Goal: Information Seeking & Learning: Learn about a topic

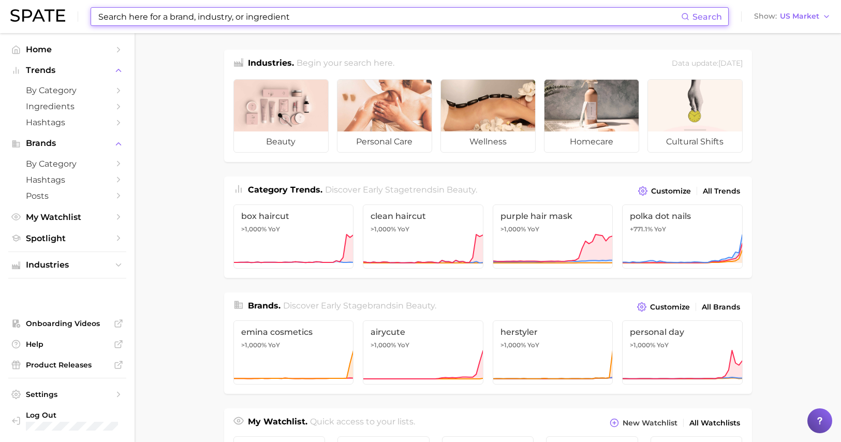
click at [153, 20] on input at bounding box center [389, 17] width 584 height 18
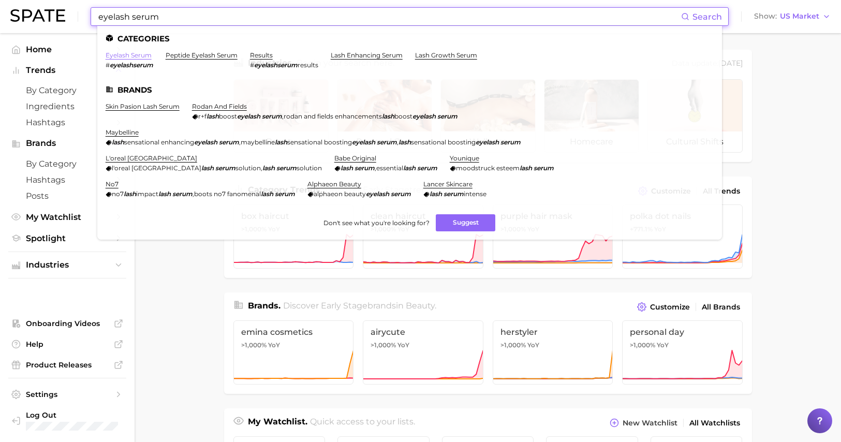
type input "eyelash serum"
click at [121, 52] on link "eyelash serum" at bounding box center [129, 55] width 46 height 8
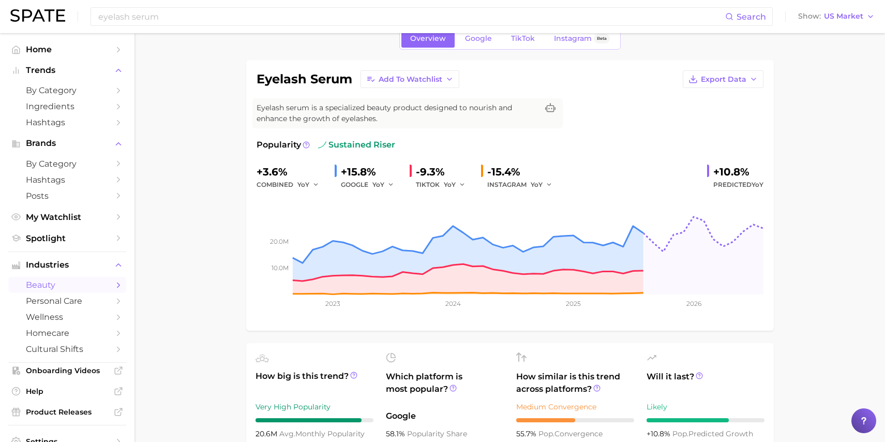
scroll to position [22, 0]
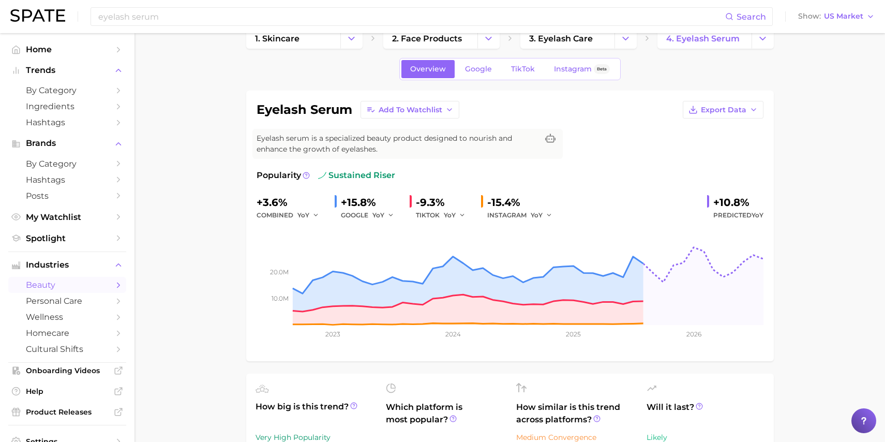
click at [524, 74] on link "TikTok" at bounding box center [522, 69] width 41 height 18
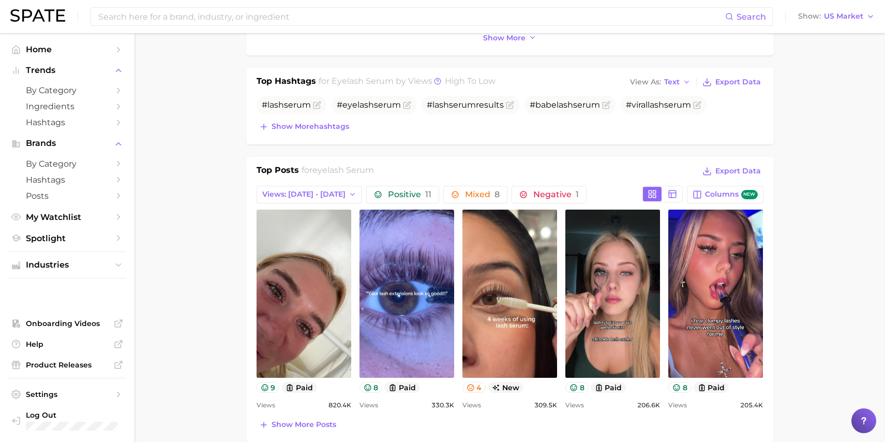
scroll to position [385, 0]
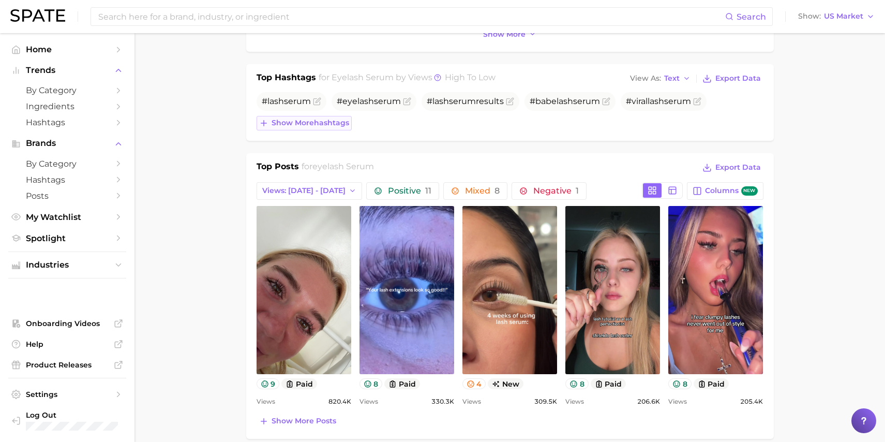
click at [336, 120] on span "Show more hashtags" at bounding box center [311, 122] width 78 height 9
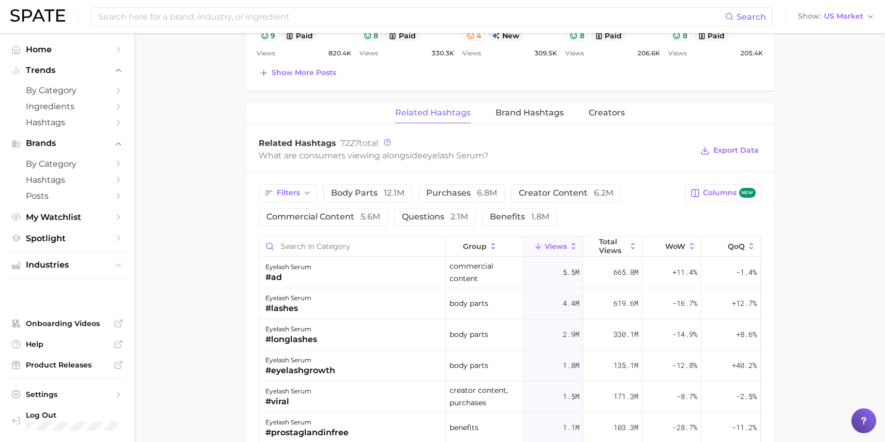
scroll to position [783, 0]
click at [528, 112] on span "Brand Hashtags" at bounding box center [530, 111] width 68 height 9
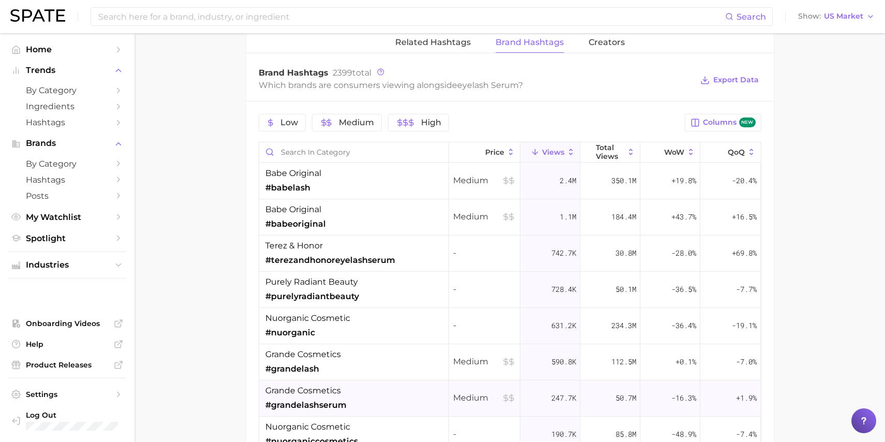
scroll to position [830, 0]
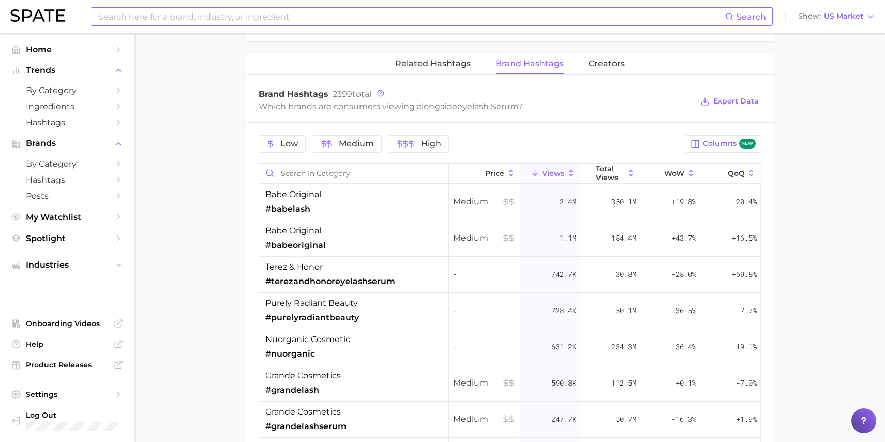
click at [223, 23] on input at bounding box center [411, 17] width 628 height 18
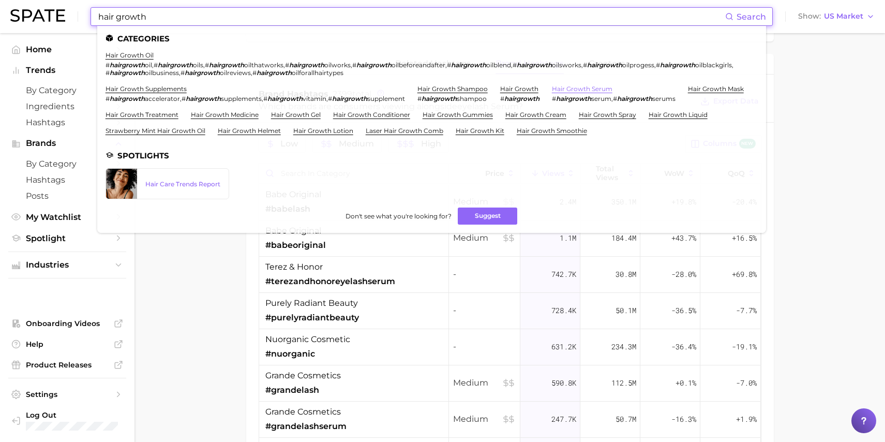
type input "hair growth"
click at [579, 87] on link "hair growth serum" at bounding box center [582, 89] width 61 height 8
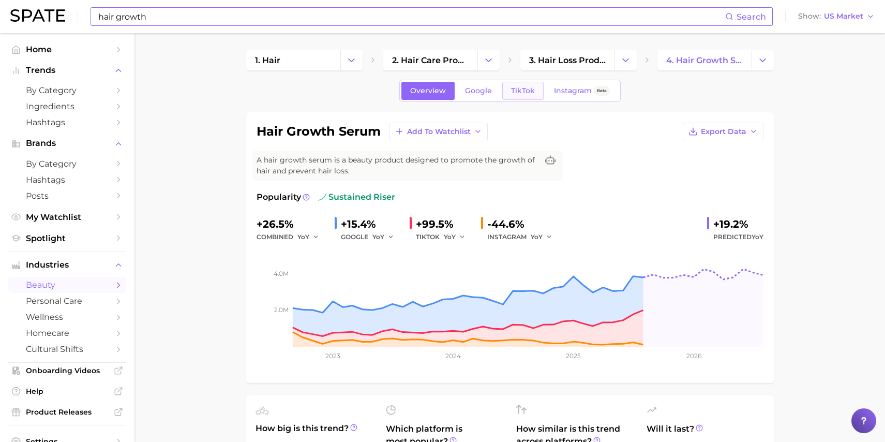
click at [515, 92] on span "TikTok" at bounding box center [523, 90] width 24 height 9
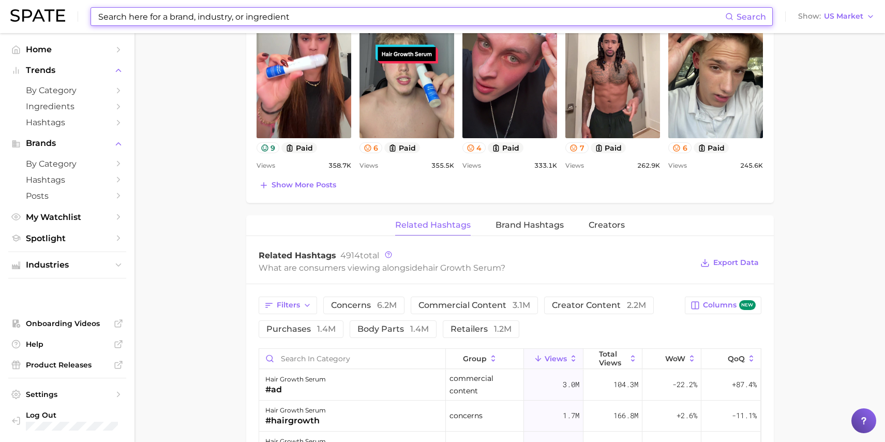
scroll to position [669, 0]
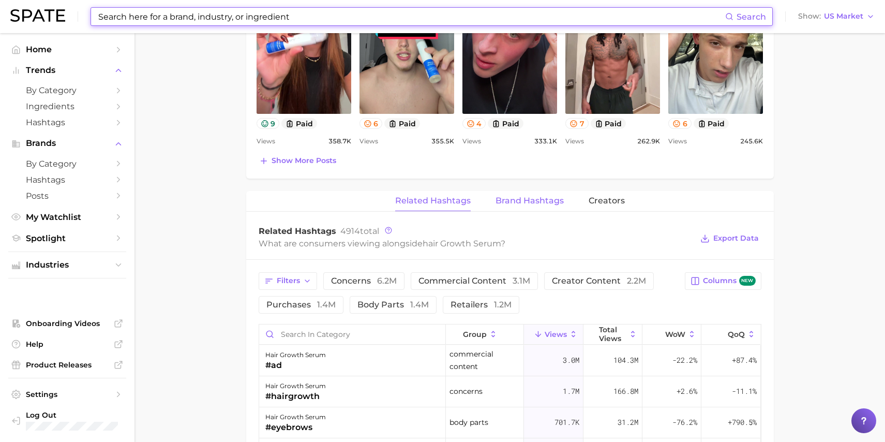
click at [549, 199] on span "Brand Hashtags" at bounding box center [530, 200] width 68 height 9
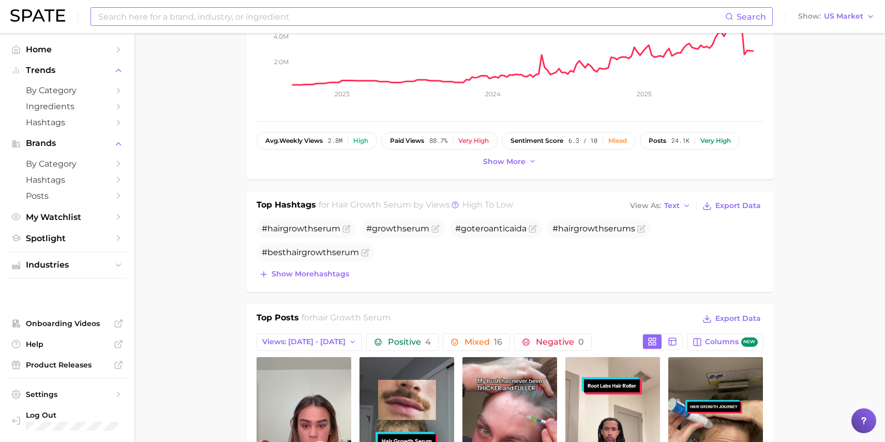
scroll to position [0, 0]
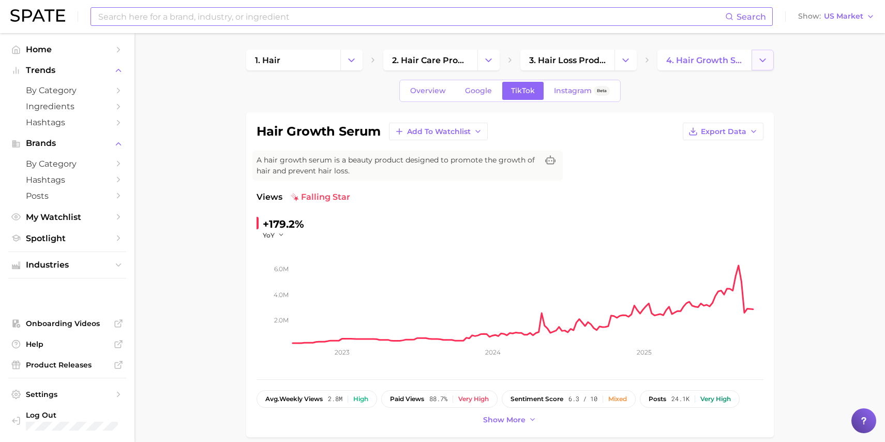
click at [758, 58] on icon "Change Category" at bounding box center [762, 60] width 11 height 11
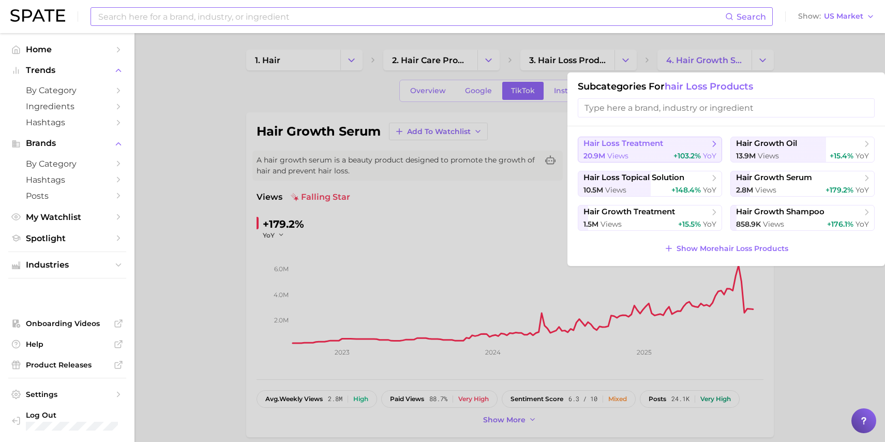
click at [689, 146] on span "hair loss treatment" at bounding box center [647, 144] width 126 height 10
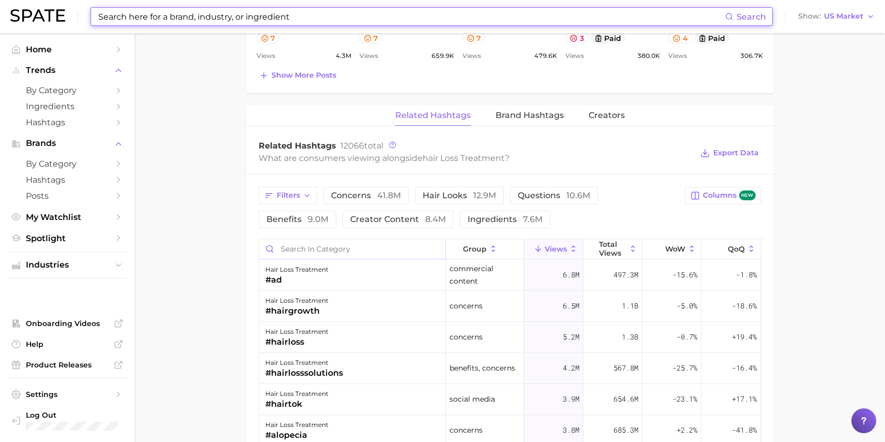
scroll to position [747, 0]
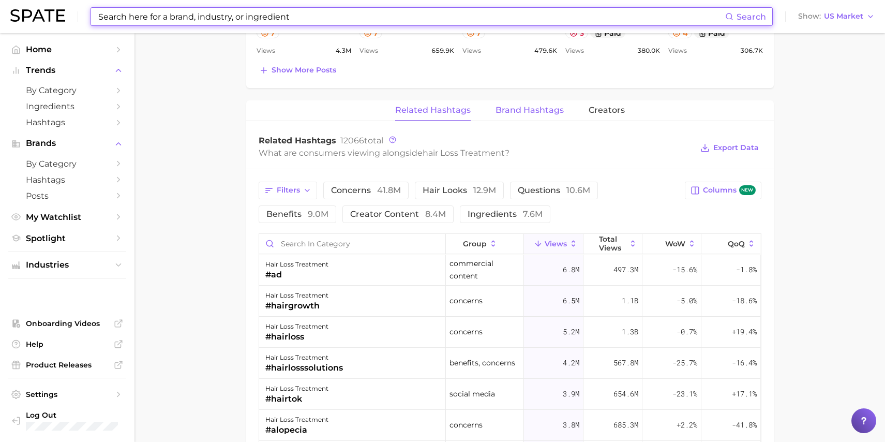
click at [544, 106] on span "Brand Hashtags" at bounding box center [530, 110] width 68 height 9
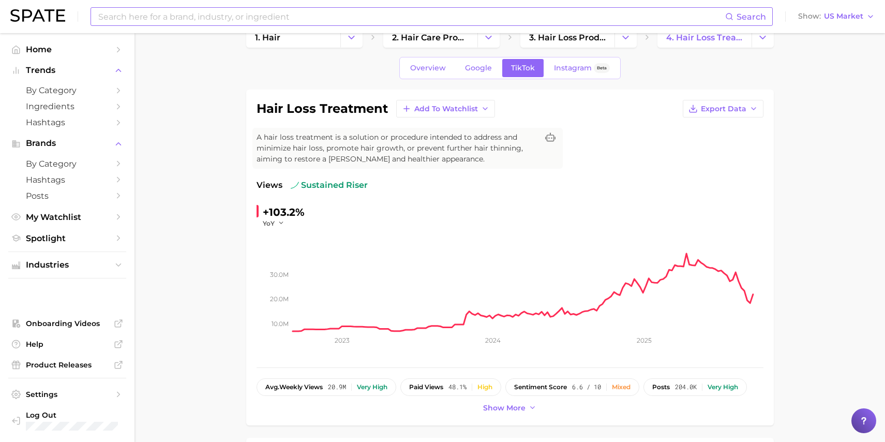
scroll to position [0, 0]
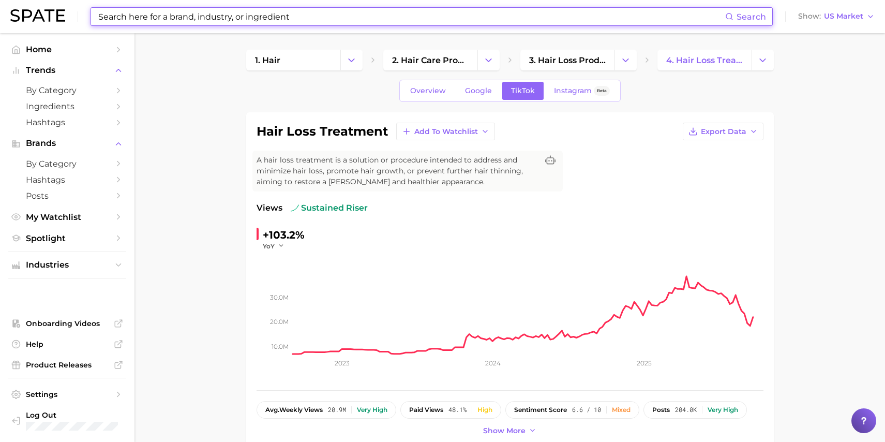
click at [220, 18] on input at bounding box center [411, 17] width 628 height 18
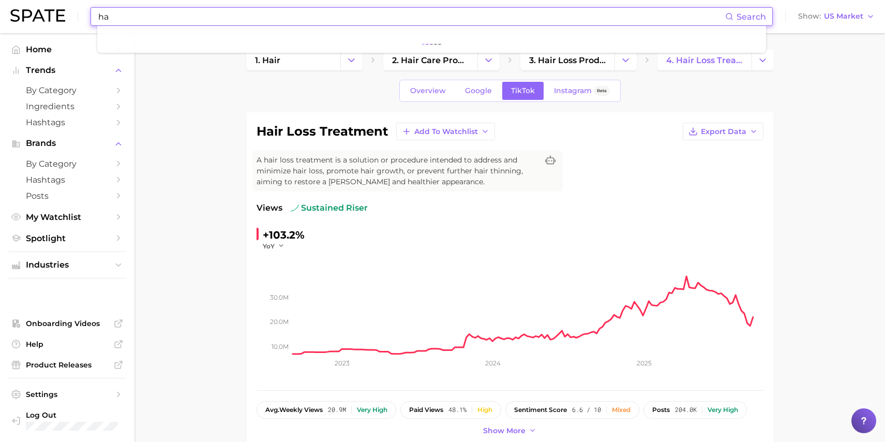
type input "h"
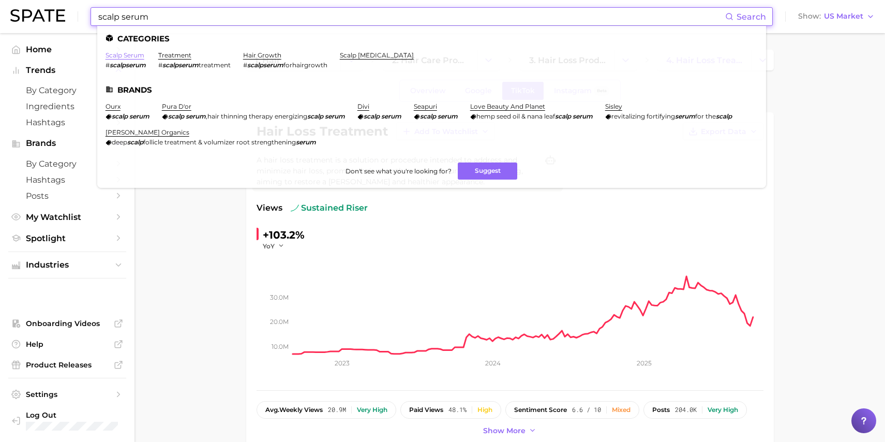
type input "scalp serum"
click at [132, 56] on link "scalp serum" at bounding box center [125, 55] width 39 height 8
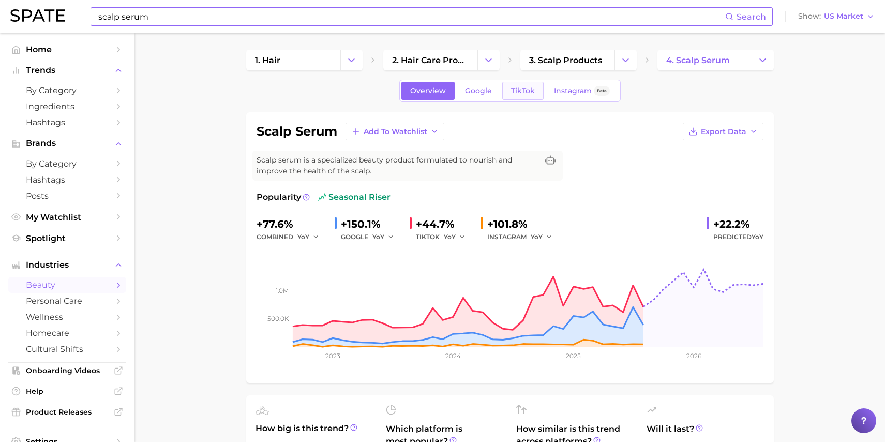
click at [523, 91] on span "TikTok" at bounding box center [523, 90] width 24 height 9
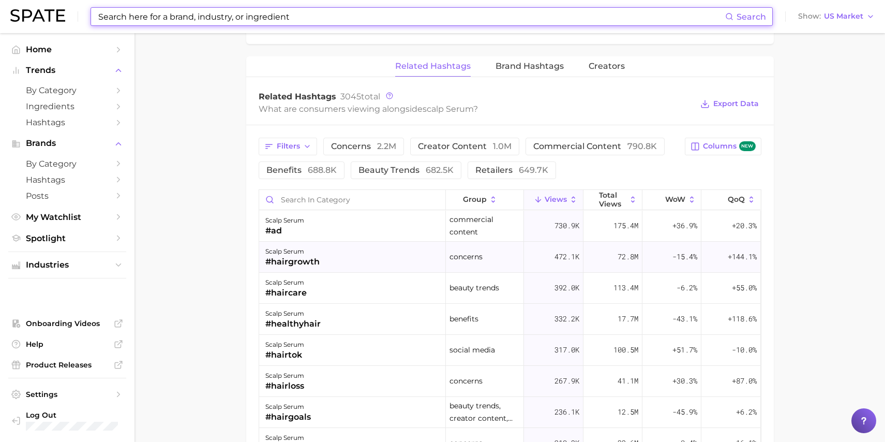
scroll to position [760, 0]
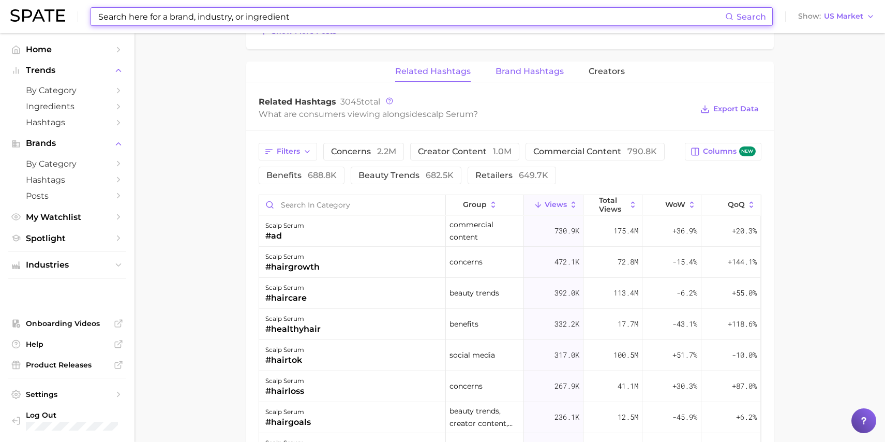
click at [535, 74] on span "Brand Hashtags" at bounding box center [530, 71] width 68 height 9
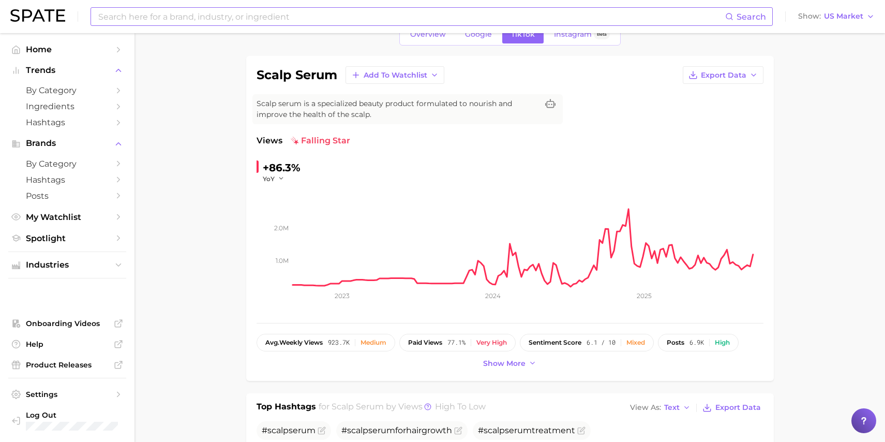
scroll to position [0, 0]
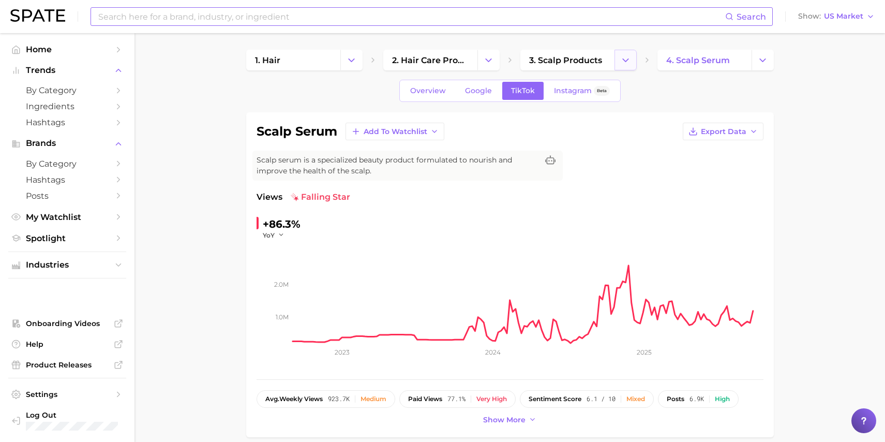
click at [631, 63] on button "Change Category" at bounding box center [626, 60] width 22 height 21
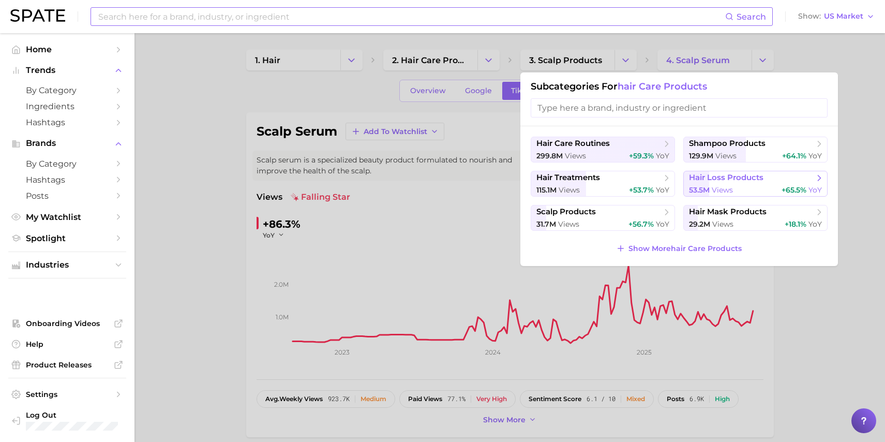
click at [737, 187] on div "53.5m views +65.5% YoY" at bounding box center [755, 190] width 133 height 10
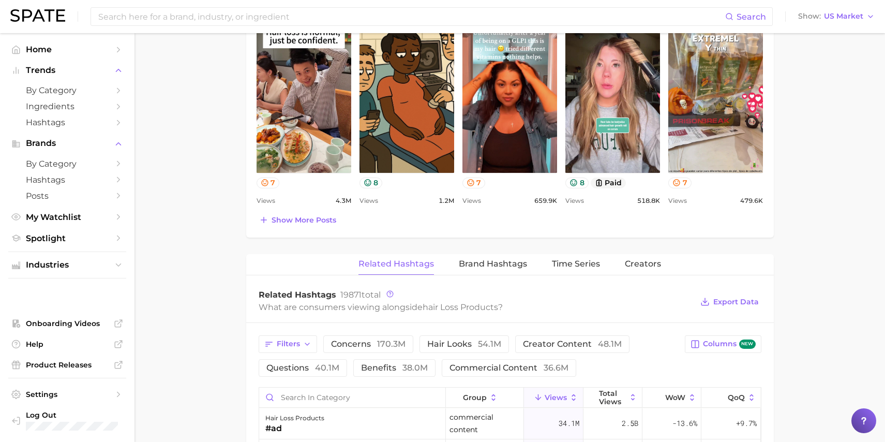
scroll to position [592, 0]
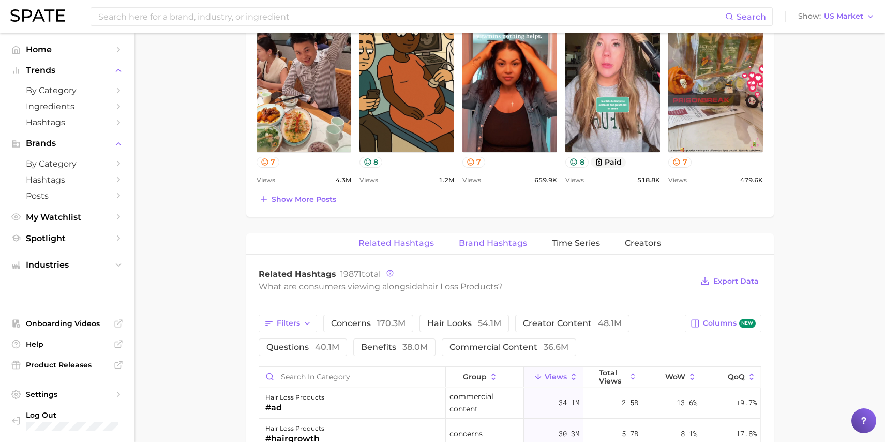
click at [484, 252] on button "Brand Hashtags" at bounding box center [493, 243] width 68 height 20
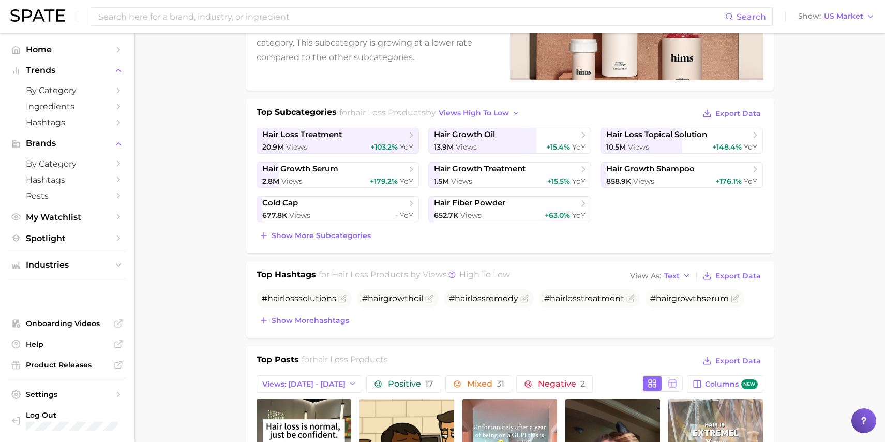
scroll to position [0, 0]
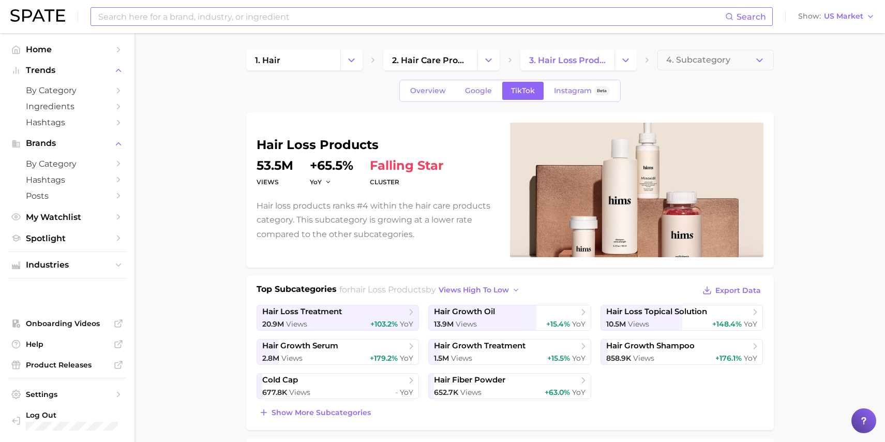
click at [216, 15] on input at bounding box center [411, 17] width 628 height 18
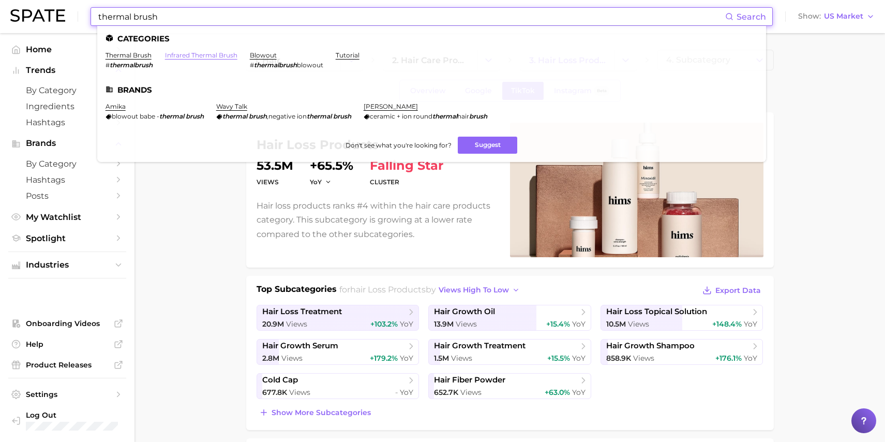
type input "thermal brush"
click at [195, 54] on link "infrared thermal brush" at bounding box center [201, 55] width 72 height 8
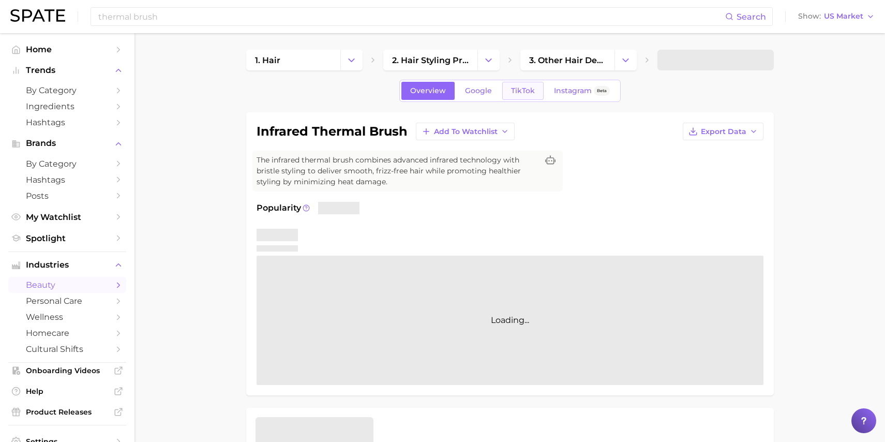
click at [532, 89] on span "TikTok" at bounding box center [523, 90] width 24 height 9
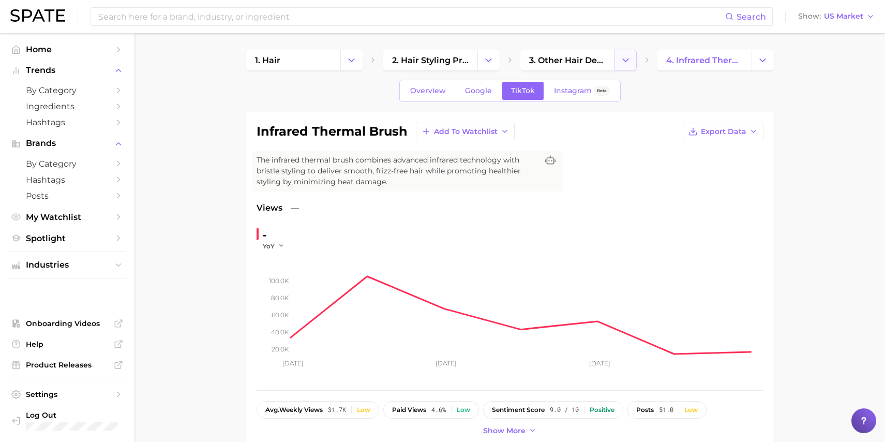
click at [624, 64] on icon "Change Category" at bounding box center [625, 60] width 11 height 11
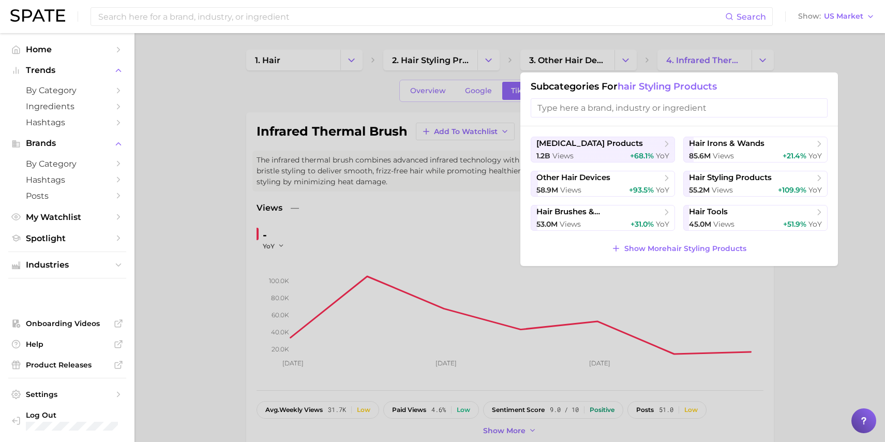
click at [754, 73] on div "Subcategories for hair styling products" at bounding box center [679, 99] width 318 height 54
click at [756, 68] on div at bounding box center [442, 221] width 885 height 442
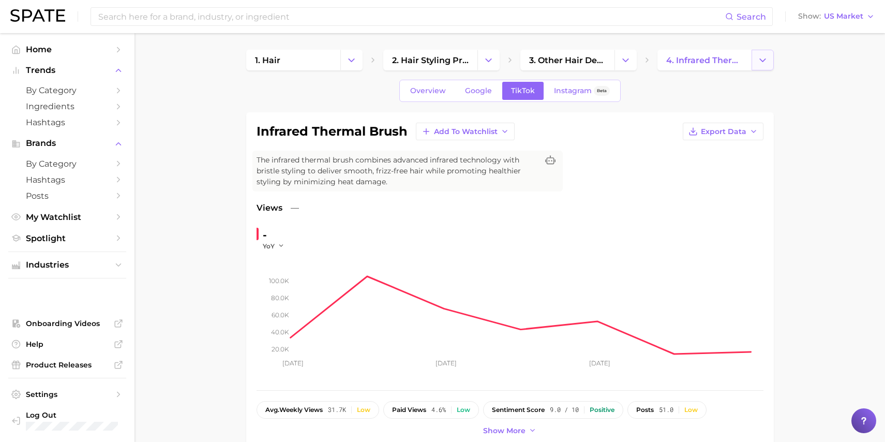
click at [758, 66] on button "Change Category" at bounding box center [763, 60] width 22 height 21
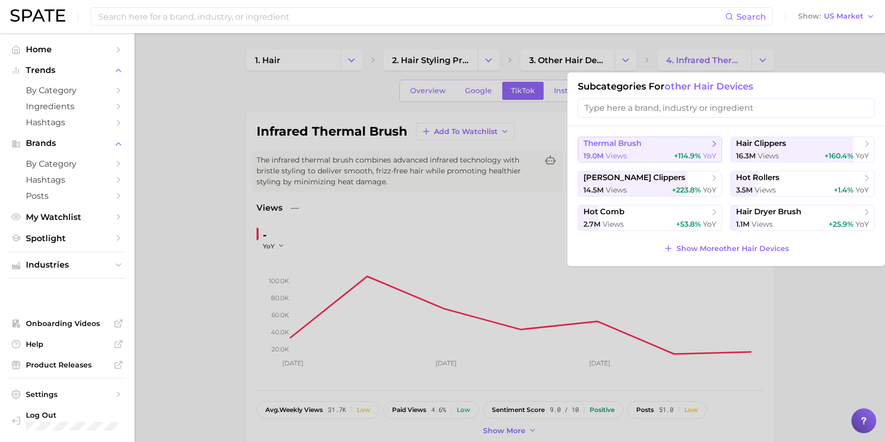
click at [654, 148] on span "thermal brush" at bounding box center [647, 144] width 126 height 10
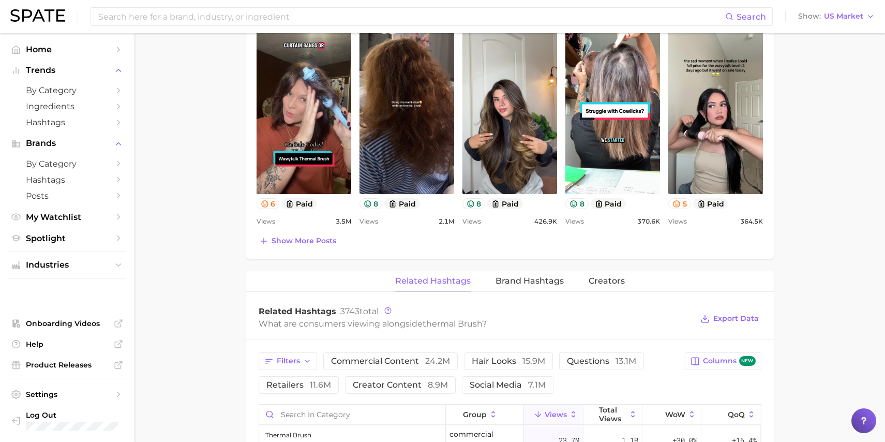
scroll to position [595, 0]
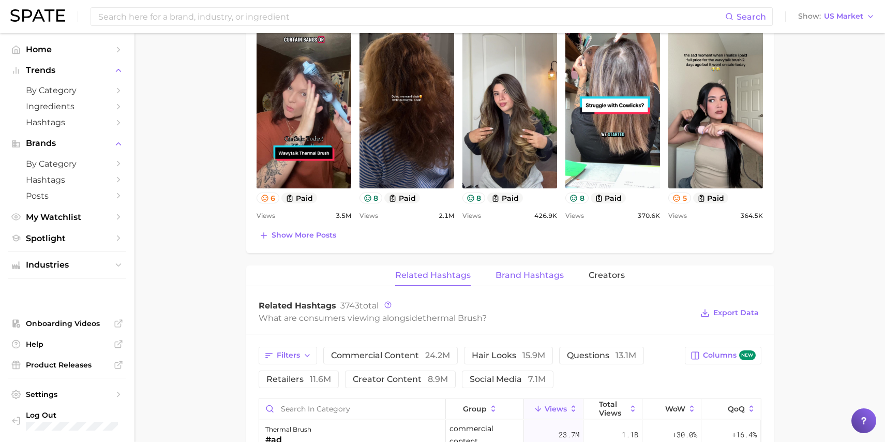
click at [532, 276] on span "Brand Hashtags" at bounding box center [530, 275] width 68 height 9
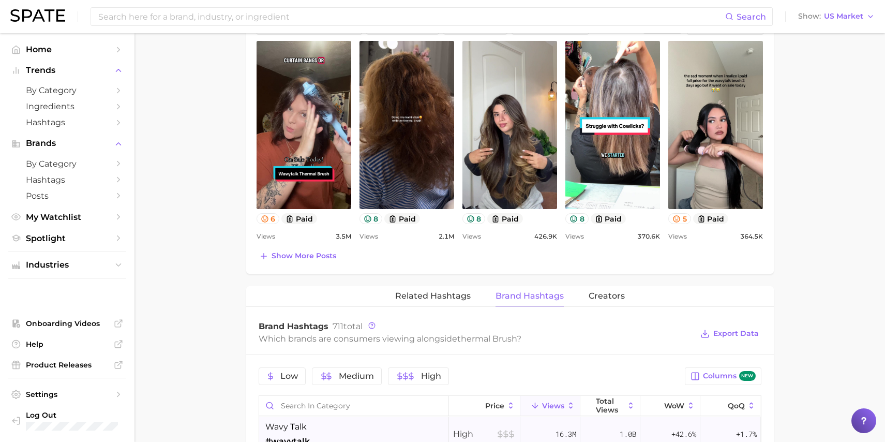
scroll to position [553, 0]
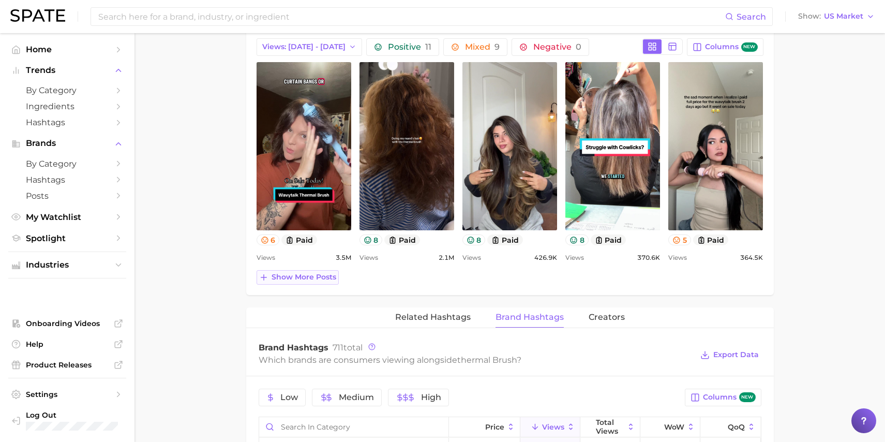
click at [291, 276] on span "Show more posts" at bounding box center [304, 277] width 65 height 9
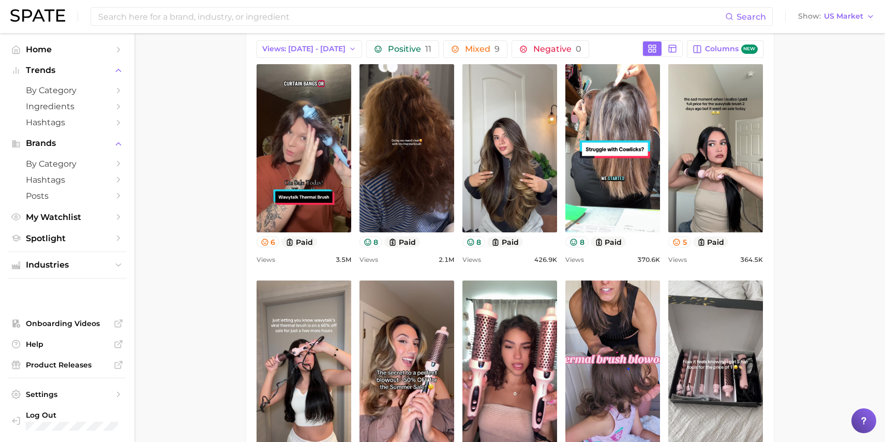
scroll to position [550, 0]
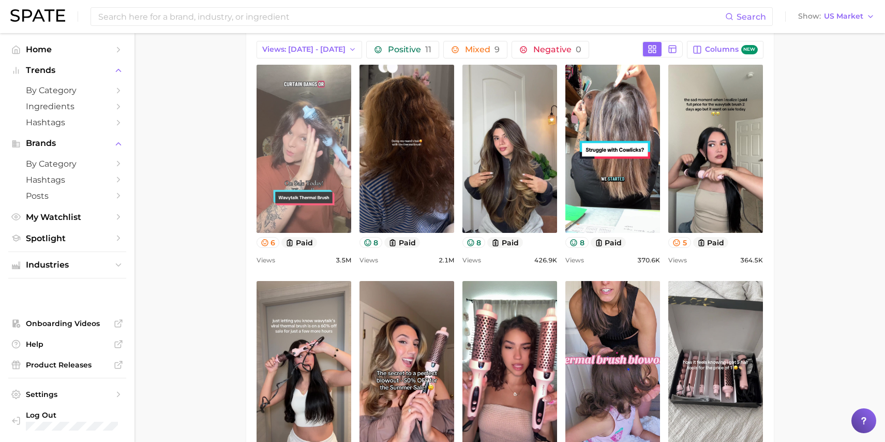
click at [302, 129] on link "view post on TikTok" at bounding box center [304, 149] width 95 height 168
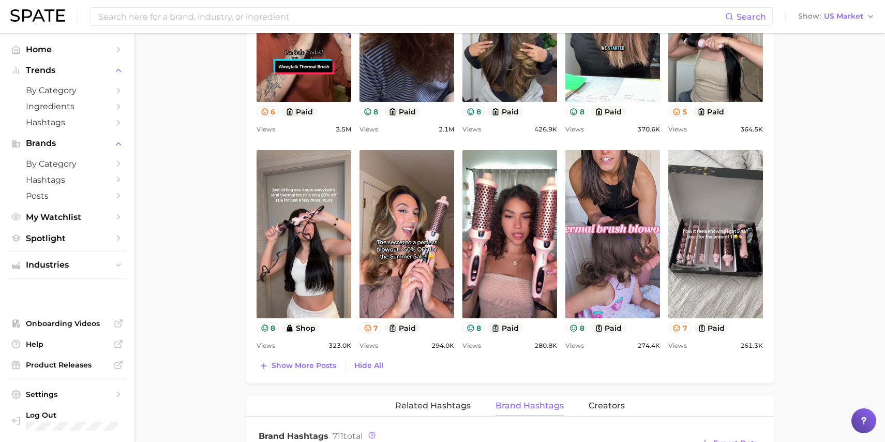
scroll to position [697, 0]
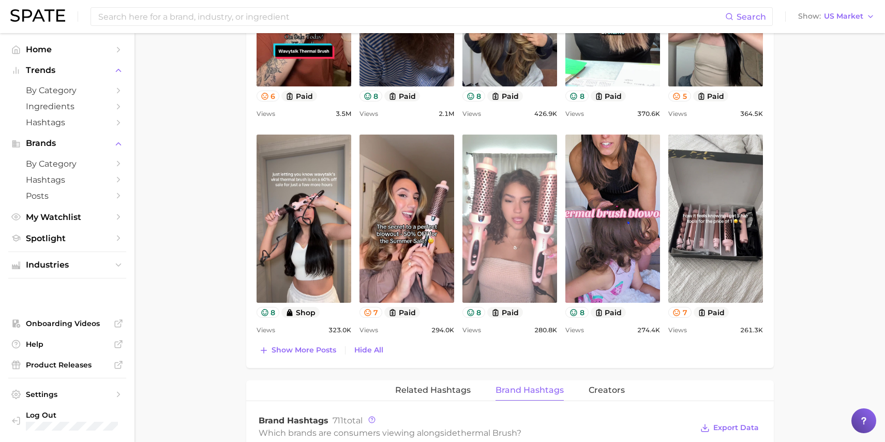
click at [521, 221] on link "view post on TikTok" at bounding box center [509, 218] width 95 height 168
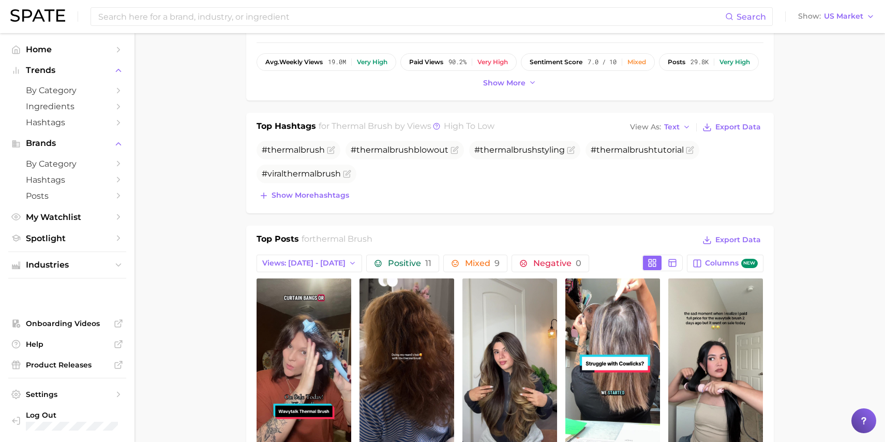
scroll to position [0, 0]
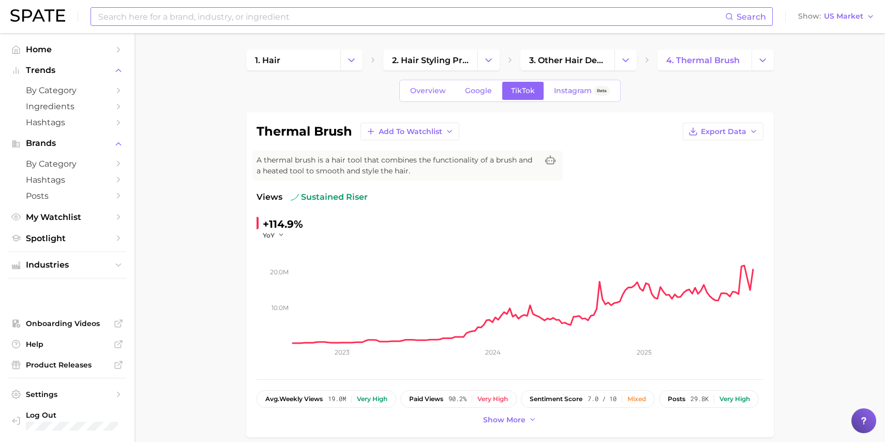
click at [269, 11] on input at bounding box center [411, 17] width 628 height 18
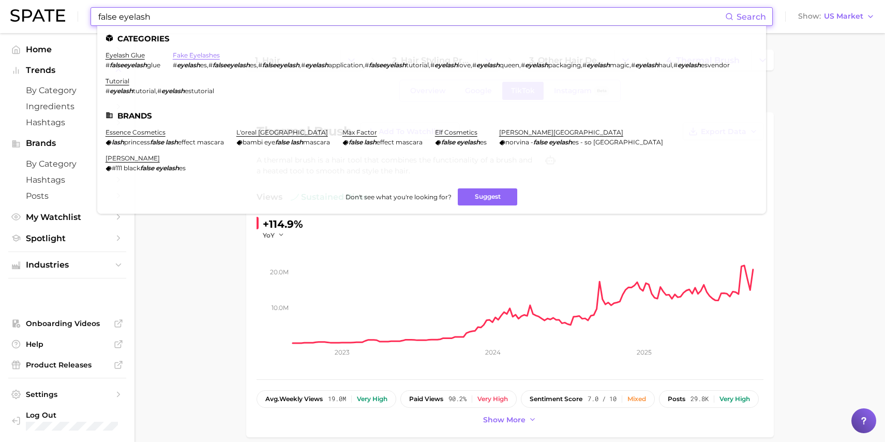
type input "false eyelash"
click at [173, 59] on link "fake eyelashes" at bounding box center [196, 55] width 47 height 8
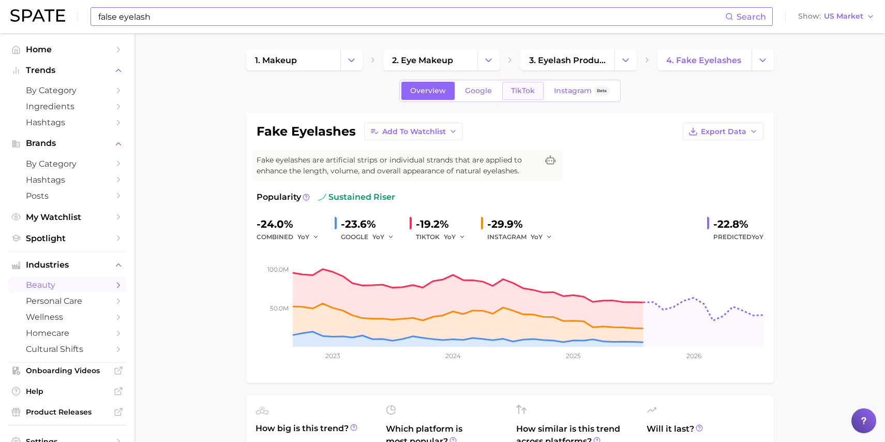
click at [522, 93] on span "TikTok" at bounding box center [523, 90] width 24 height 9
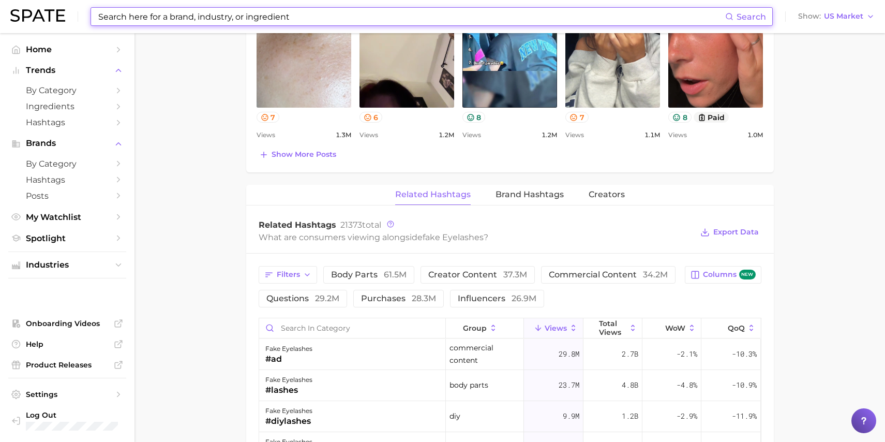
scroll to position [660, 0]
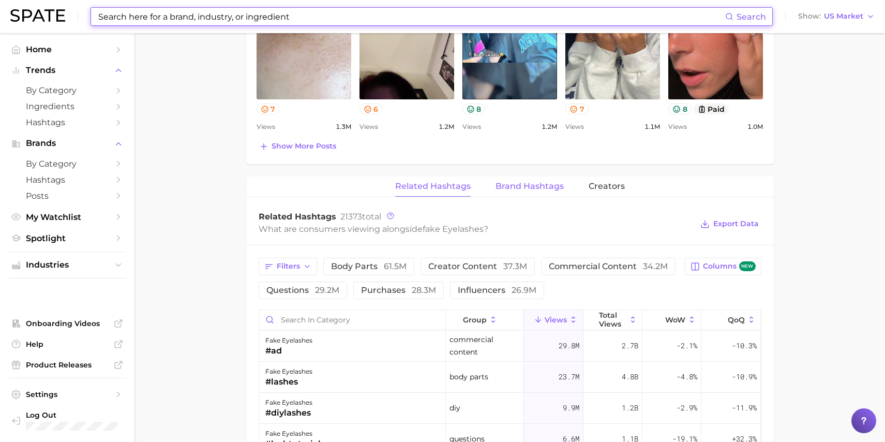
click at [530, 189] on span "Brand Hashtags" at bounding box center [530, 186] width 68 height 9
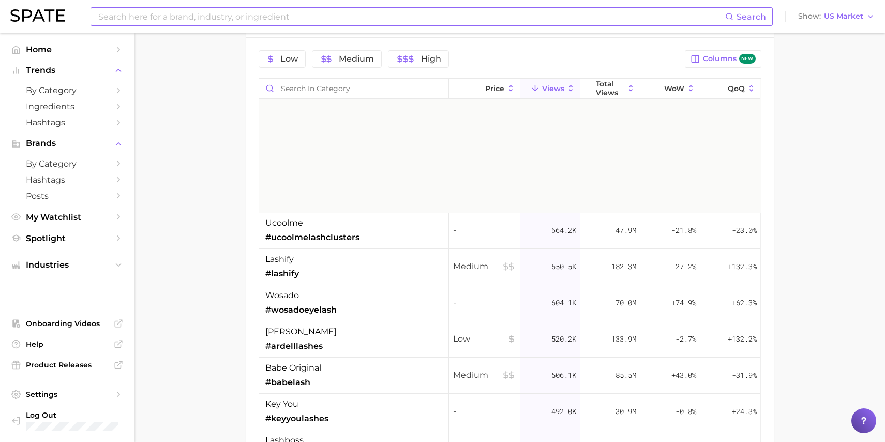
scroll to position [0, 0]
